Goal: Task Accomplishment & Management: Manage account settings

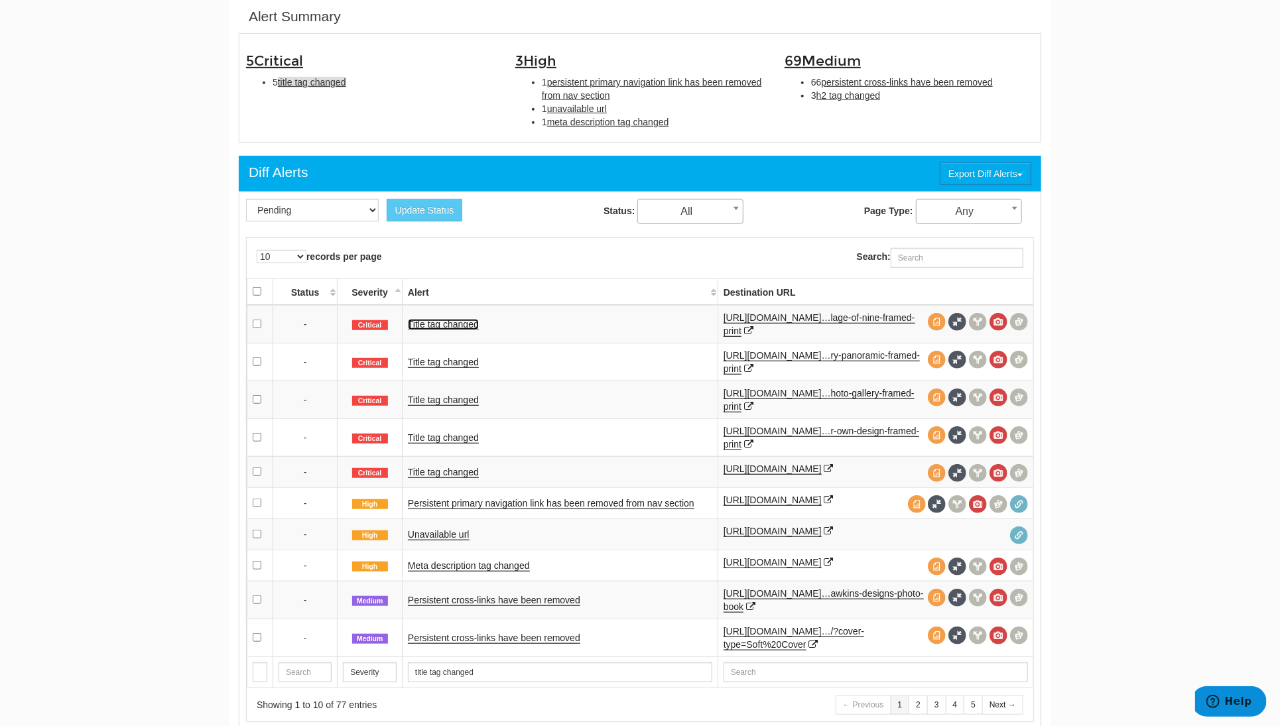
click at [459, 326] on link "Title tag changed" at bounding box center [443, 324] width 71 height 11
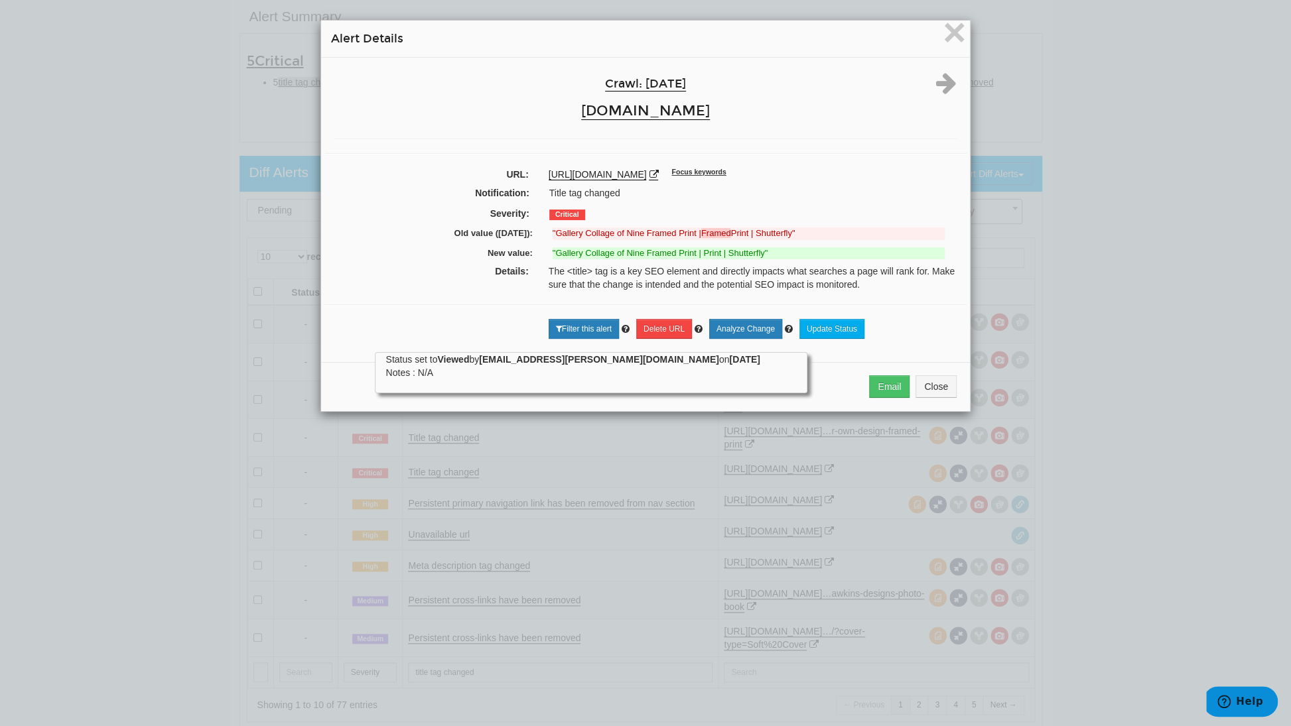
drag, startPoint x: 151, startPoint y: 400, endPoint x: 278, endPoint y: 380, distance: 128.9
click at [151, 400] on div "× Alert Details Crawl: [DATE] [DOMAIN_NAME] URL: [URL][DOMAIN_NAME] Focus keywo…" at bounding box center [645, 363] width 1291 height 726
drag, startPoint x: 943, startPoint y: 403, endPoint x: 875, endPoint y: 420, distance: 70.3
click at [944, 398] on button "Close" at bounding box center [935, 386] width 41 height 23
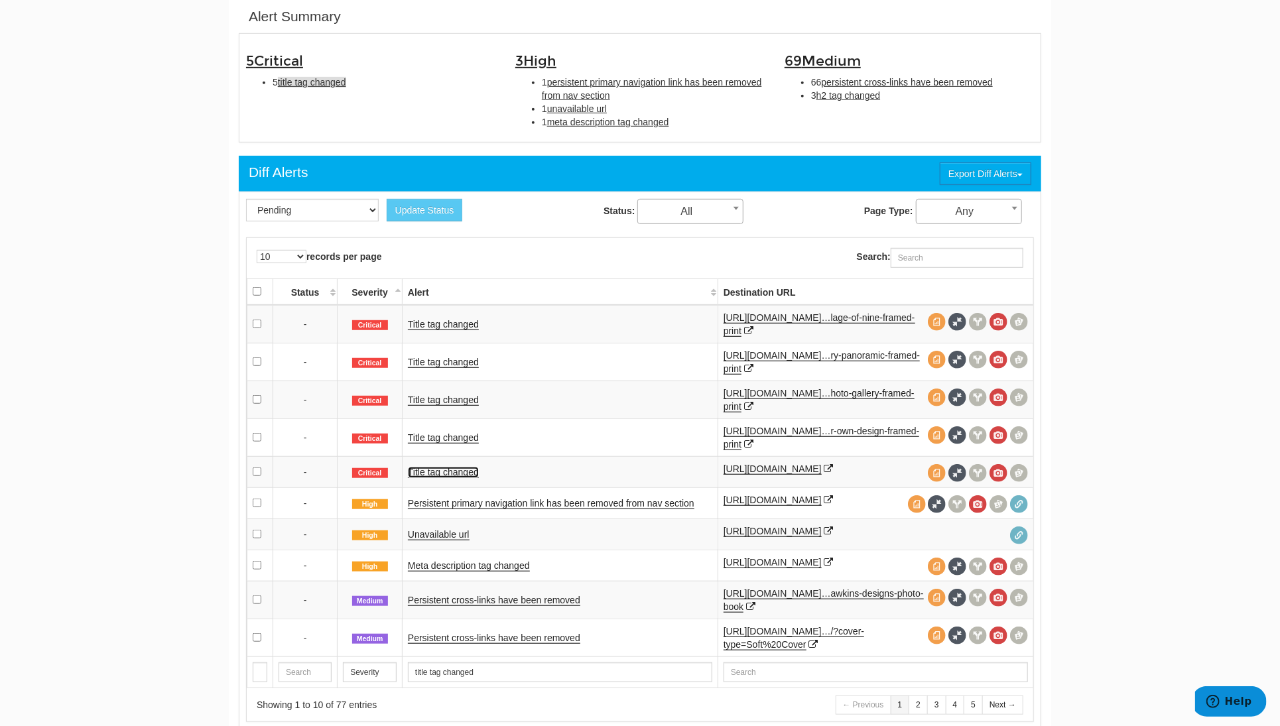
click at [425, 468] on link "Title tag changed" at bounding box center [443, 472] width 71 height 11
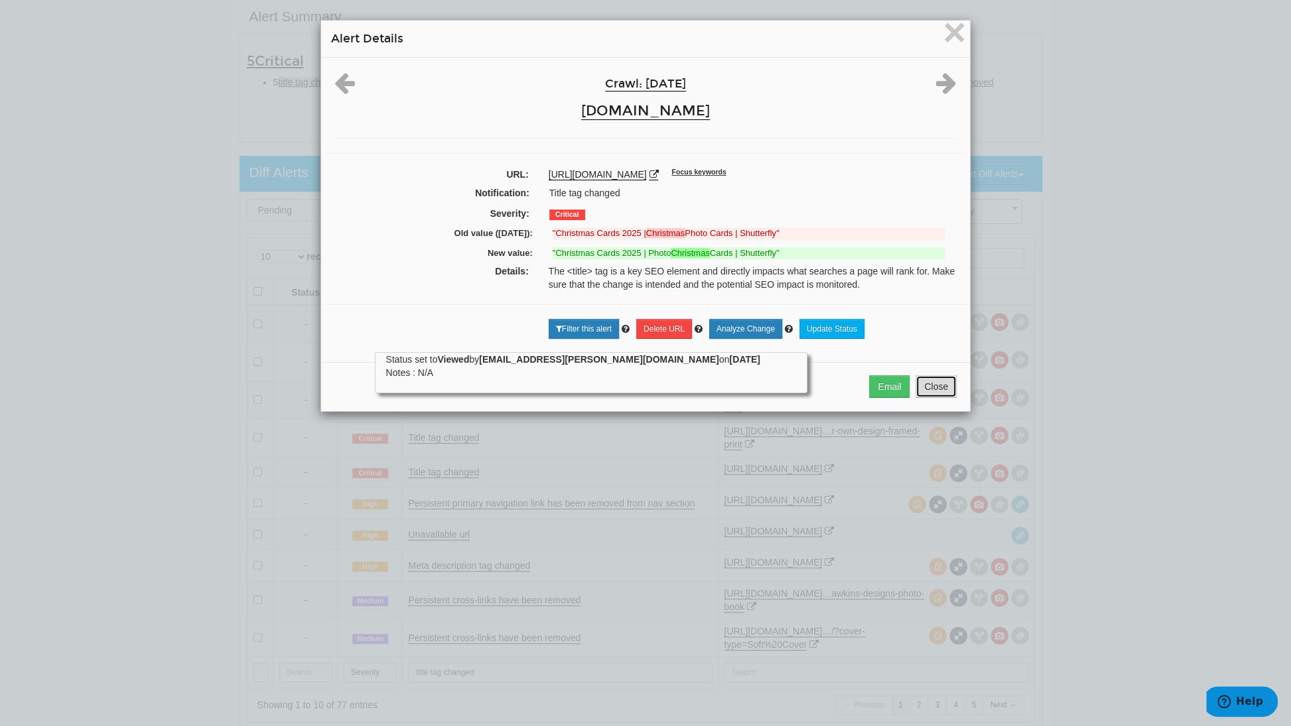
click at [929, 392] on button "Close" at bounding box center [935, 386] width 41 height 23
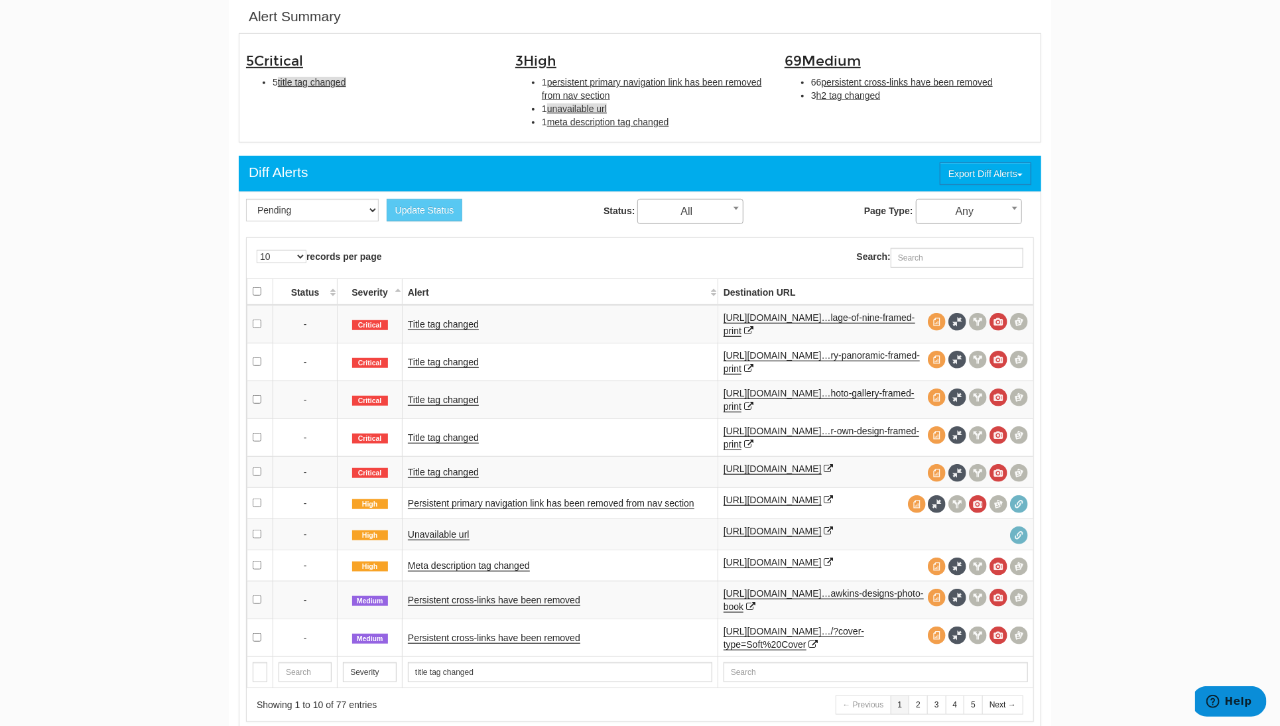
click at [590, 103] on span "unavailable url" at bounding box center [577, 108] width 60 height 11
type input "unavailable url"
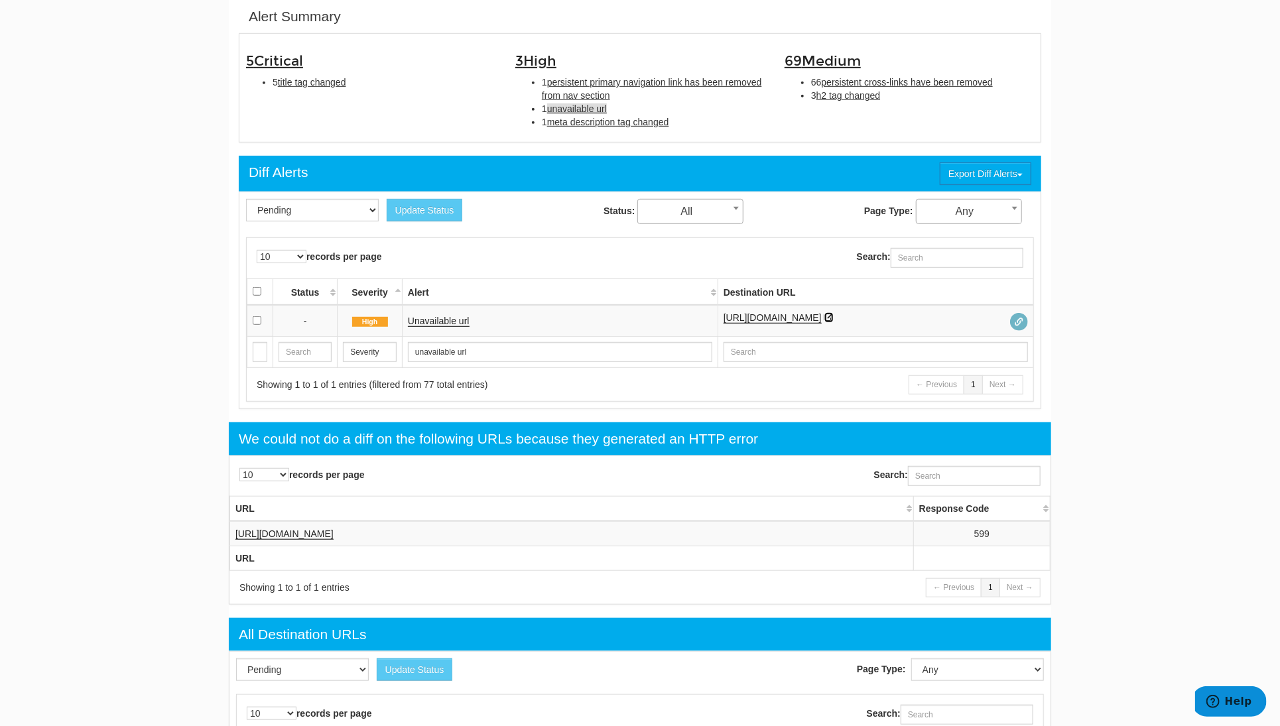
click at [834, 317] on icon at bounding box center [829, 317] width 9 height 9
click at [458, 320] on link "Unavailable url" at bounding box center [439, 321] width 62 height 11
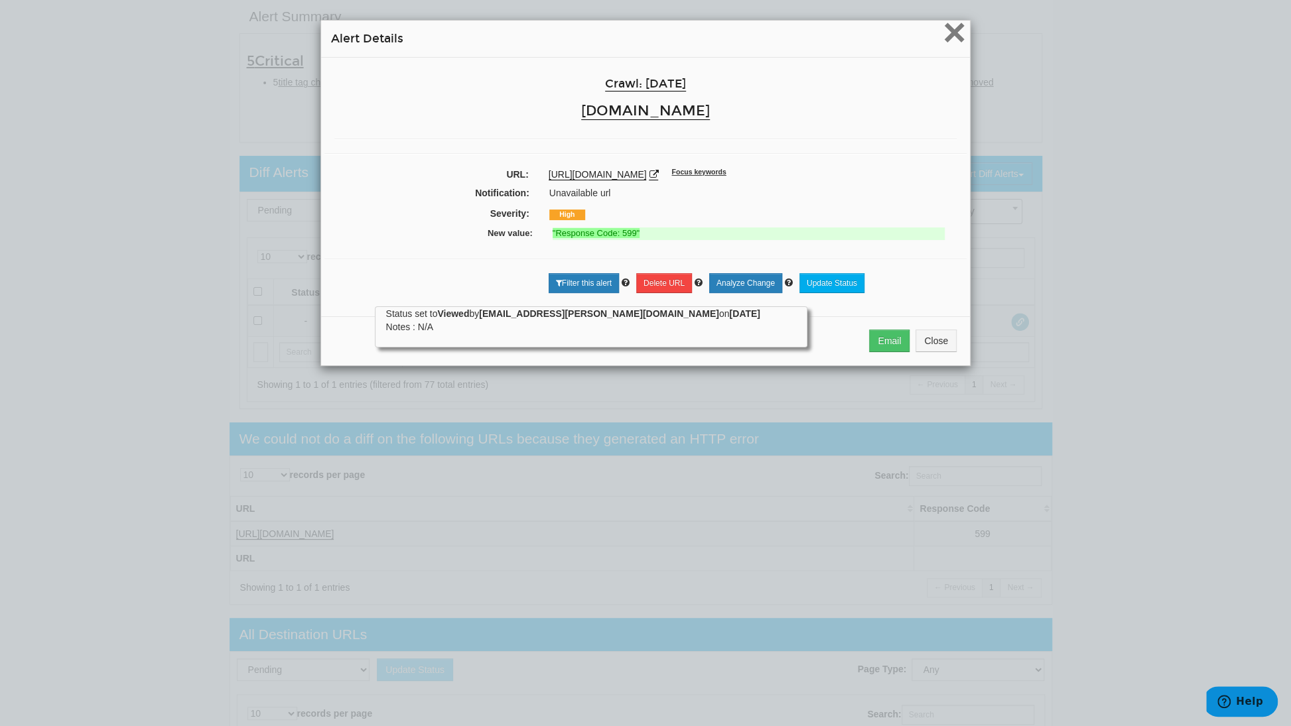
click at [951, 30] on span "×" at bounding box center [954, 32] width 23 height 44
